Goal: Task Accomplishment & Management: Use online tool/utility

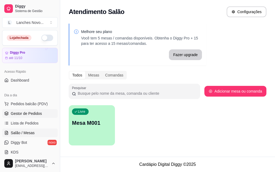
click at [38, 112] on span "Gestor de Pedidos" at bounding box center [26, 113] width 31 height 5
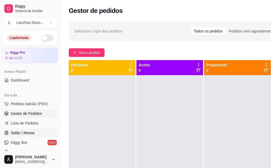
click at [49, 133] on link "Salão / Mesas" at bounding box center [30, 133] width 56 height 9
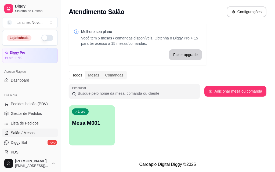
drag, startPoint x: 58, startPoint y: 97, endPoint x: 58, endPoint y: 101, distance: 3.5
click at [58, 101] on button "Toggle Sidebar" at bounding box center [60, 86] width 4 height 172
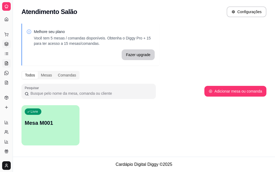
click at [7, 45] on icon at bounding box center [6, 44] width 3 height 1
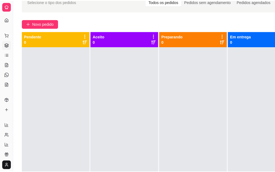
scroll to position [43, 0]
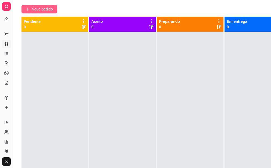
click at [49, 8] on span "Novo pedido" at bounding box center [42, 9] width 21 height 6
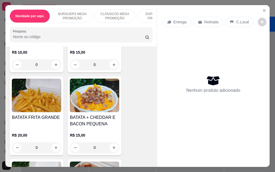
scroll to position [1222, 0]
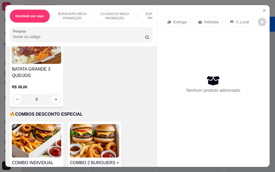
click at [157, 115] on div "Entrega Retirada C.Local Nenhum produto adicionado" at bounding box center [213, 86] width 113 height 162
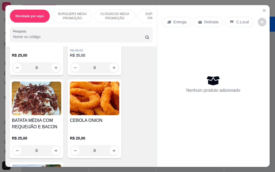
scroll to position [1034, 0]
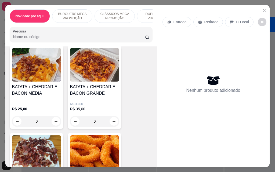
click at [114, 116] on div "0" at bounding box center [94, 121] width 49 height 11
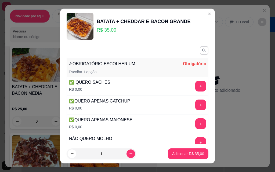
click at [188, 136] on div "NÃO QUERO MOLHO R$ 0,00 +" at bounding box center [138, 142] width 142 height 19
click at [195, 138] on button "+" at bounding box center [200, 142] width 10 height 10
click at [190, 154] on p "Adicionar R$ 35,00" at bounding box center [188, 153] width 32 height 5
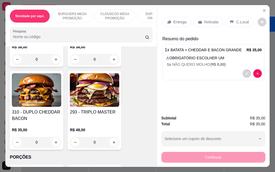
scroll to position [628, 0]
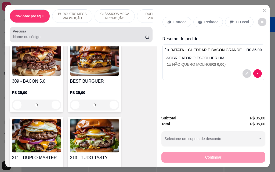
click at [90, 35] on div at bounding box center [81, 34] width 136 height 11
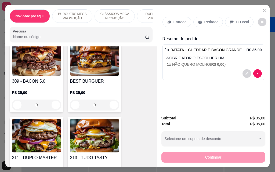
click at [84, 79] on h4 "BEST BURGUER" at bounding box center [94, 81] width 49 height 6
click at [36, 38] on input "Pesquisa" at bounding box center [79, 36] width 132 height 5
click at [46, 39] on input "Pesquisa" at bounding box center [79, 36] width 132 height 5
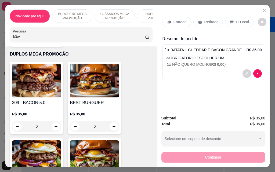
scroll to position [649, 0]
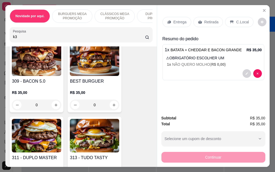
drag, startPoint x: 146, startPoint y: 129, endPoint x: 26, endPoint y: 40, distance: 148.8
click at [39, 38] on input "k3" at bounding box center [79, 36] width 132 height 5
type input "k"
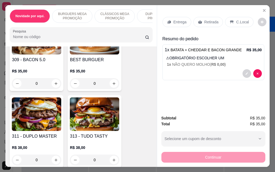
scroll to position [628, 0]
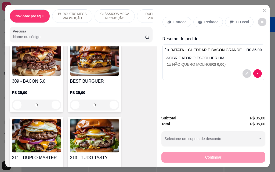
click at [61, 35] on div at bounding box center [81, 34] width 136 height 11
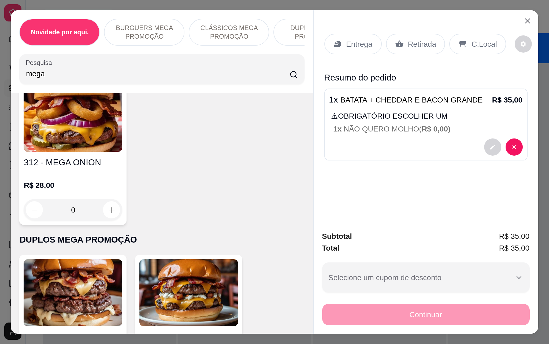
scroll to position [715, 0]
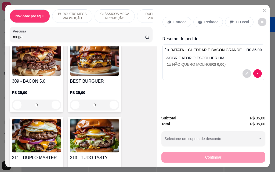
click at [151, 38] on div "Novidade por aqui. BURGUERS MEGA PROMOÇÃO CLÁSSICOS MEGA PROMOÇÃO DUPLOS MEGA P…" at bounding box center [80, 25] width 151 height 41
click at [145, 39] on icon at bounding box center [147, 37] width 4 height 4
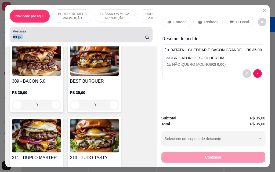
click at [146, 38] on circle at bounding box center [146, 37] width 3 height 3
click at [147, 39] on icon at bounding box center [147, 37] width 4 height 4
click at [105, 37] on input "mega" at bounding box center [79, 36] width 132 height 5
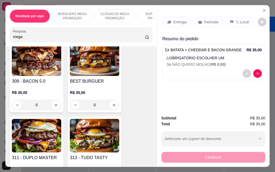
click at [97, 38] on input "mega" at bounding box center [79, 36] width 132 height 5
type input "mega onion"
click at [145, 39] on icon at bounding box center [147, 37] width 4 height 4
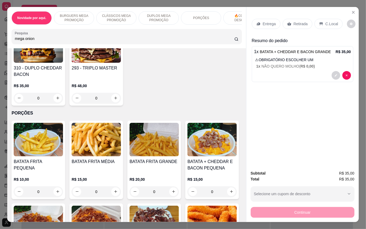
scroll to position [647, 0]
drag, startPoint x: 274, startPoint y: 0, endPoint x: 211, endPoint y: 29, distance: 70.1
click at [211, 29] on div "Novidade por aqui. BURGUERS MEGA PROMOÇÃO CLÁSSICOS MEGA PROMOÇÃO DUPLOS MEGA P…" at bounding box center [126, 27] width 239 height 41
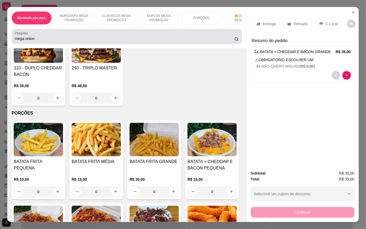
click at [234, 41] on icon at bounding box center [236, 39] width 4 height 4
click at [178, 41] on input "mega onion" at bounding box center [125, 38] width 220 height 5
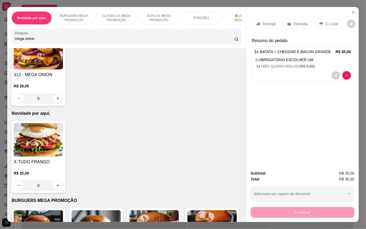
scroll to position [0, 0]
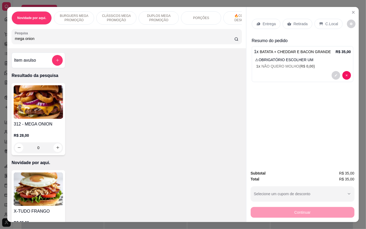
drag, startPoint x: 48, startPoint y: 43, endPoint x: 5, endPoint y: 38, distance: 43.8
click at [7, 38] on div "Novidade por aqui. BURGUERS MEGA PROMOÇÃO CLÁSSICOS MEGA PROMOÇÃO DUPLOS MEGA P…" at bounding box center [126, 27] width 239 height 41
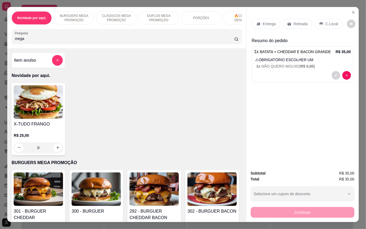
type input "mega"
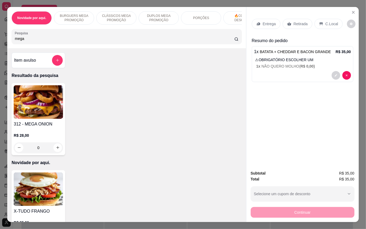
click at [54, 119] on img at bounding box center [38, 102] width 49 height 34
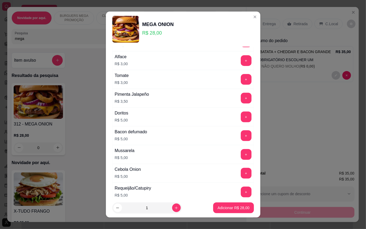
scroll to position [295, 0]
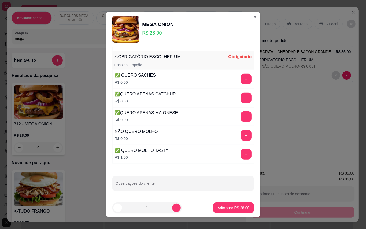
click at [241, 133] on button "+" at bounding box center [246, 135] width 11 height 11
click at [229, 172] on footer "1 Adicionar R$ 28,00" at bounding box center [183, 207] width 155 height 19
click at [229, 172] on p "Adicionar R$ 28,00" at bounding box center [233, 207] width 31 height 5
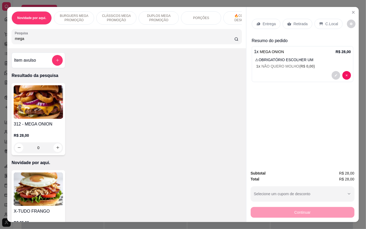
click at [55, 149] on div "0" at bounding box center [38, 147] width 49 height 11
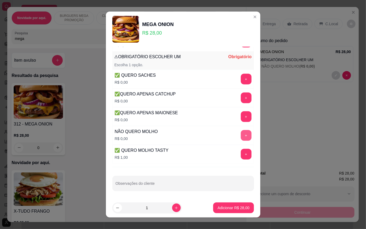
click at [241, 136] on button "+" at bounding box center [246, 135] width 11 height 11
click at [223, 172] on p "Adicionar R$ 28,00" at bounding box center [234, 207] width 32 height 5
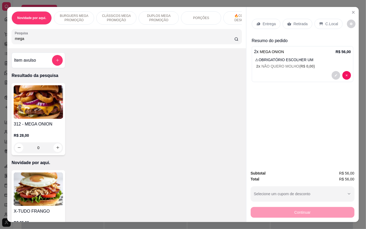
click at [274, 21] on p "Retirada" at bounding box center [301, 23] width 14 height 5
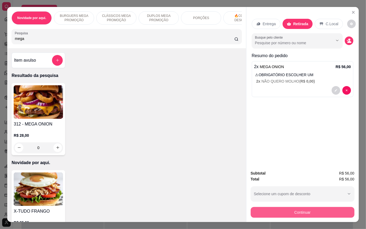
click at [274, 172] on button "Continuar" at bounding box center [303, 212] width 104 height 11
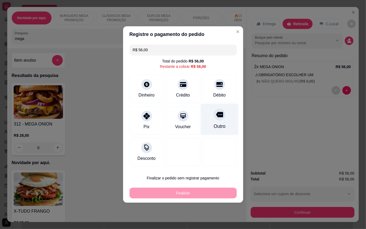
click at [214, 114] on div at bounding box center [220, 115] width 12 height 12
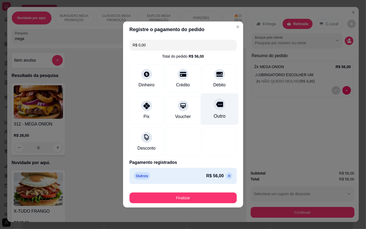
type input "R$ 0,00"
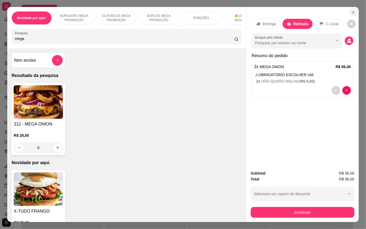
click at [274, 10] on icon "Close" at bounding box center [353, 12] width 4 height 4
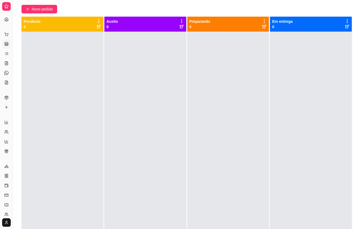
click at [8, 44] on icon at bounding box center [6, 44] width 3 height 1
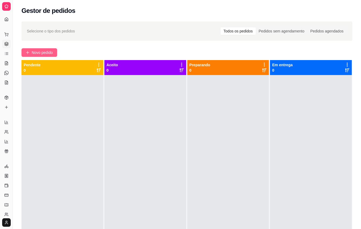
click at [39, 50] on button "Novo pedido" at bounding box center [39, 52] width 36 height 9
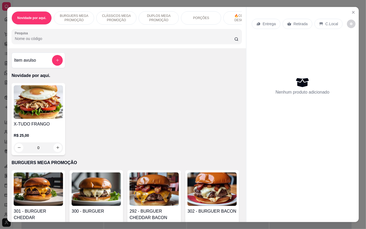
scroll to position [15, 0]
click at [274, 10] on icon "Close" at bounding box center [353, 12] width 4 height 4
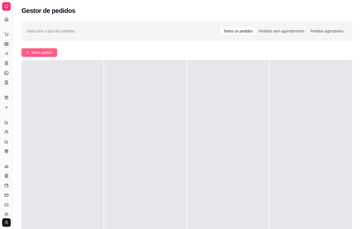
click at [40, 53] on span "Novo pedido" at bounding box center [42, 53] width 21 height 6
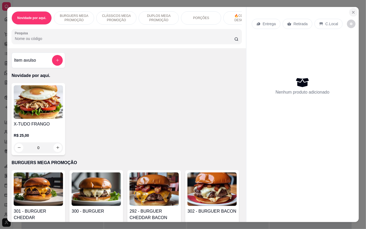
click at [274, 10] on icon "Close" at bounding box center [353, 12] width 4 height 4
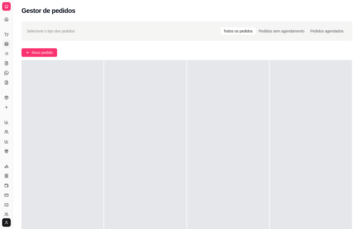
click at [141, 52] on div "Novo pedido" at bounding box center [186, 52] width 331 height 9
click at [142, 22] on div "Selecione o tipo dos pedidos Todos os pedidos Pedidos sem agendamento Pedidos a…" at bounding box center [186, 30] width 331 height 19
click at [45, 53] on span "Novo pedido" at bounding box center [42, 53] width 21 height 6
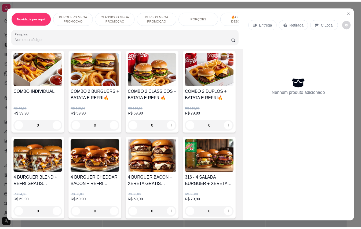
scroll to position [1216, 0]
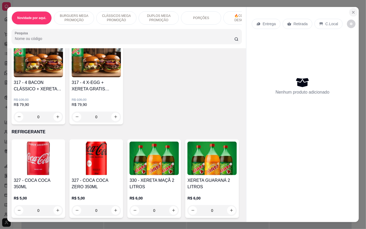
click at [274, 10] on icon "Close" at bounding box center [353, 12] width 4 height 4
